Goal: Transaction & Acquisition: Purchase product/service

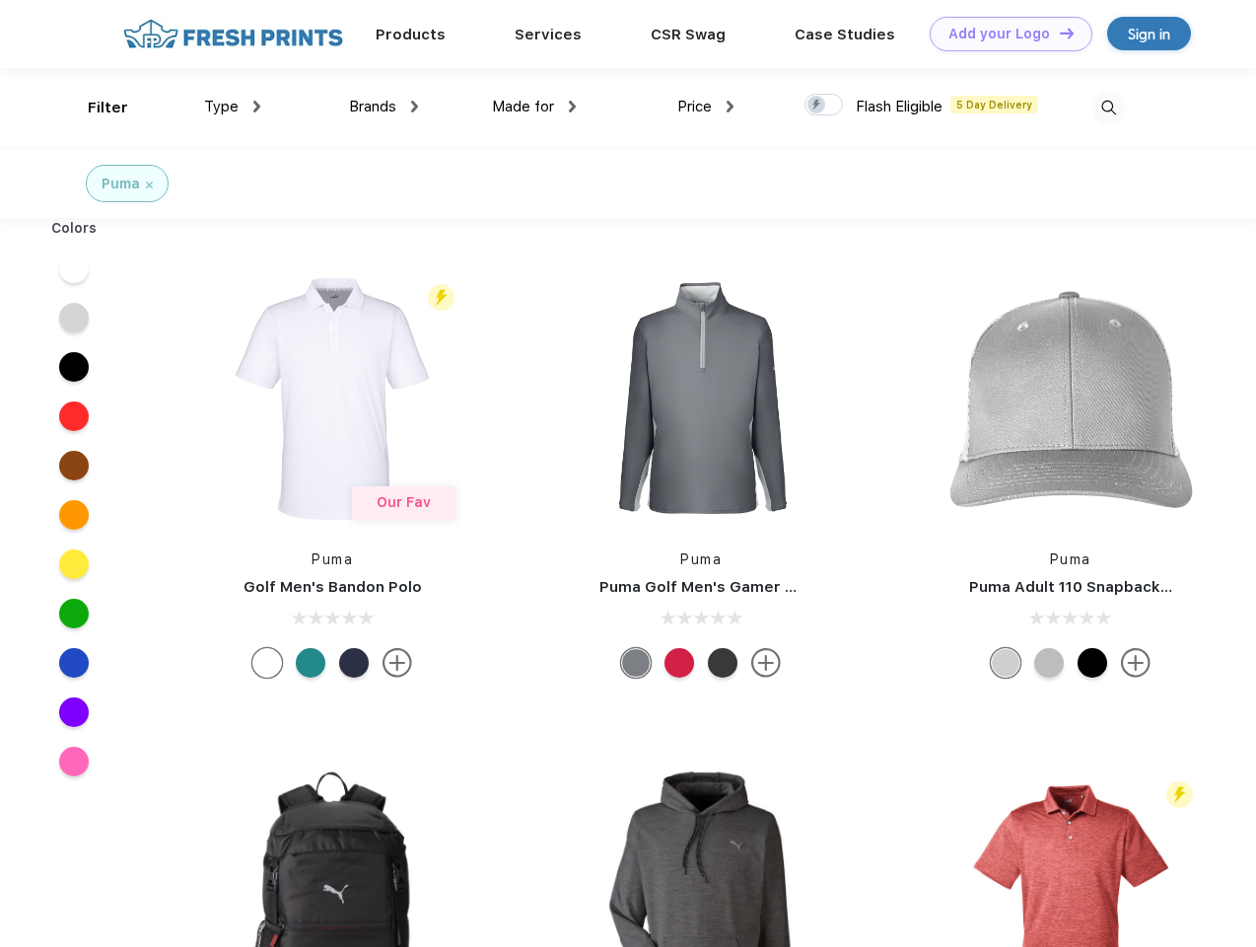
click at [1004, 34] on link "Add your Logo Design Tool" at bounding box center [1011, 34] width 163 height 35
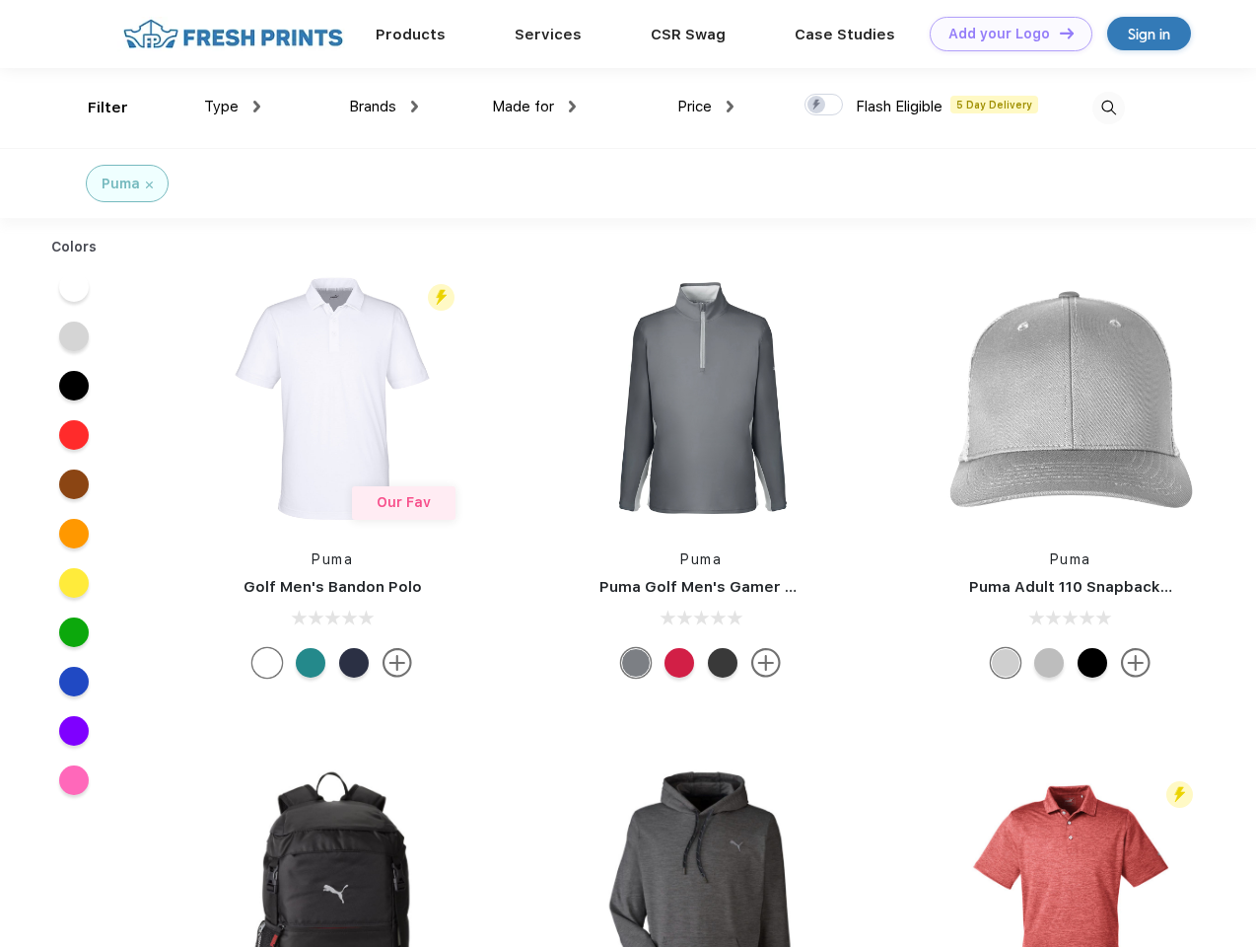
click at [0, 0] on div "Design Tool" at bounding box center [0, 0] width 0 height 0
click at [1058, 33] on link "Add your Logo Design Tool" at bounding box center [1011, 34] width 163 height 35
click at [95, 107] on div "Filter" at bounding box center [108, 108] width 40 height 23
click at [233, 107] on span "Type" at bounding box center [221, 107] width 35 height 18
click at [384, 107] on span "Brands" at bounding box center [372, 107] width 47 height 18
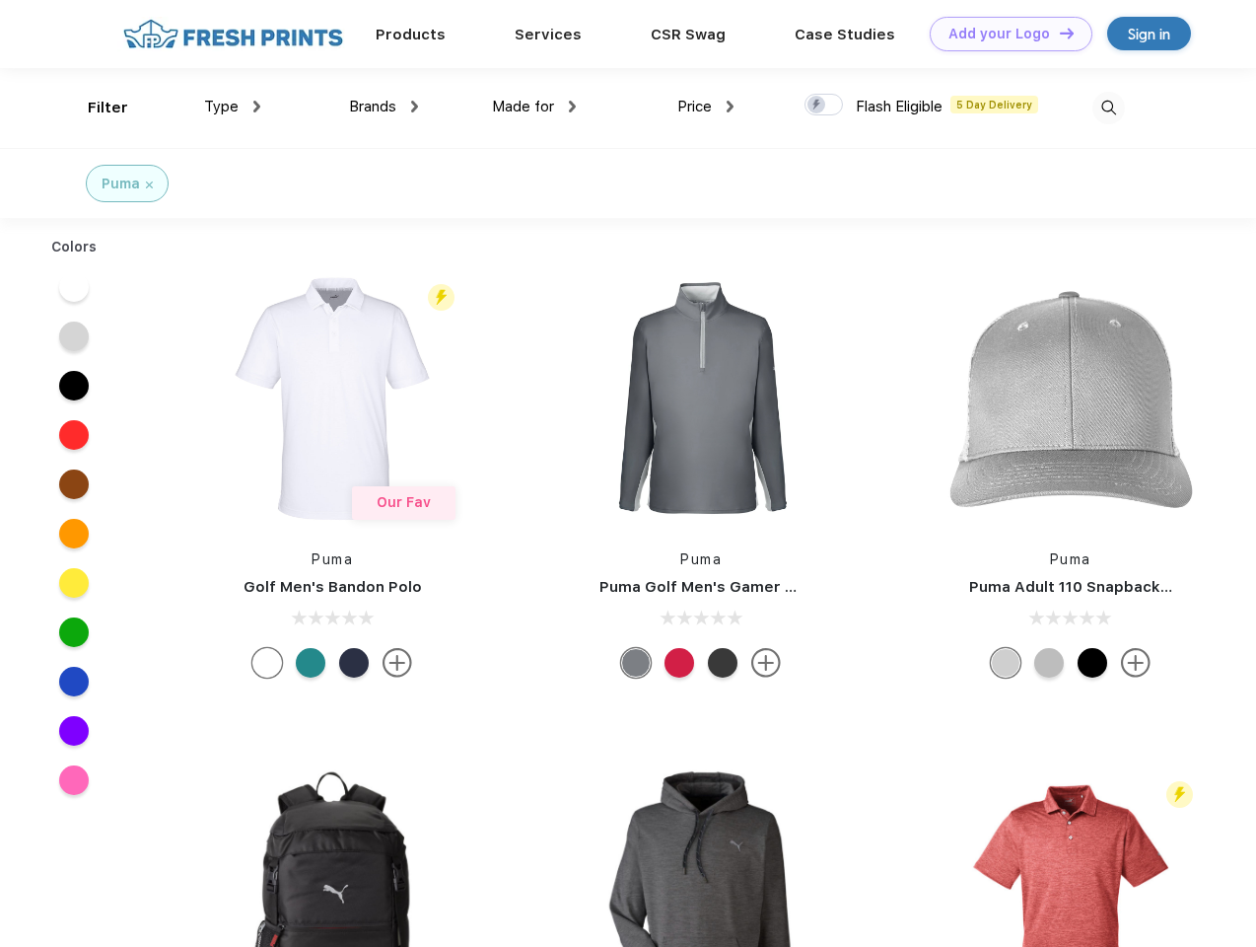
click at [534, 107] on span "Made for" at bounding box center [523, 107] width 62 height 18
click at [706, 107] on span "Price" at bounding box center [694, 107] width 35 height 18
click at [824, 106] on div at bounding box center [824, 105] width 38 height 22
click at [817, 106] on input "checkbox" at bounding box center [811, 99] width 13 height 13
click at [1108, 107] on img at bounding box center [1109, 108] width 33 height 33
